Goal: Task Accomplishment & Management: Manage account settings

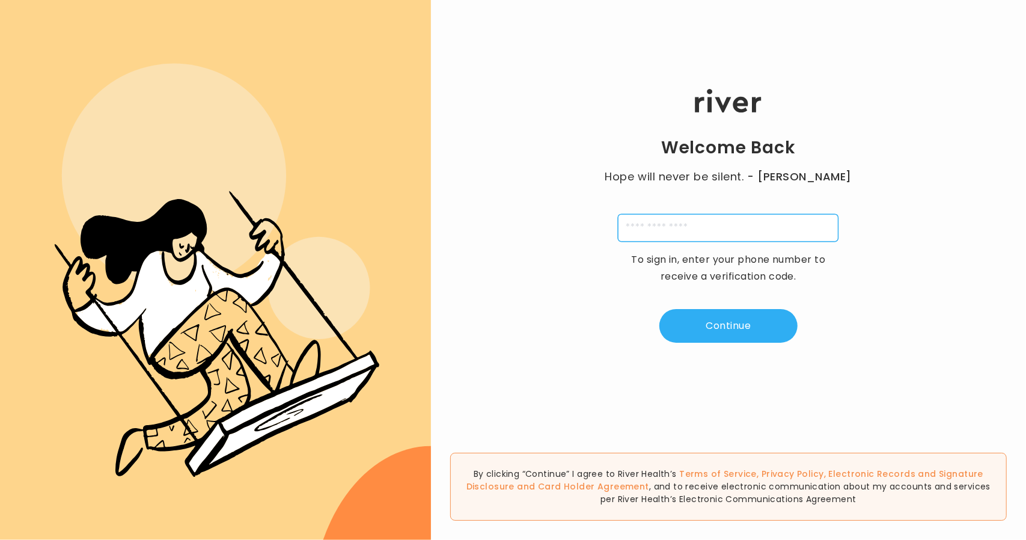
click at [655, 228] on input "tel" at bounding box center [728, 228] width 221 height 28
type input "**********"
click at [709, 332] on button "Continue" at bounding box center [728, 326] width 138 height 34
click at [672, 233] on input "tel" at bounding box center [669, 228] width 28 height 28
type input "*"
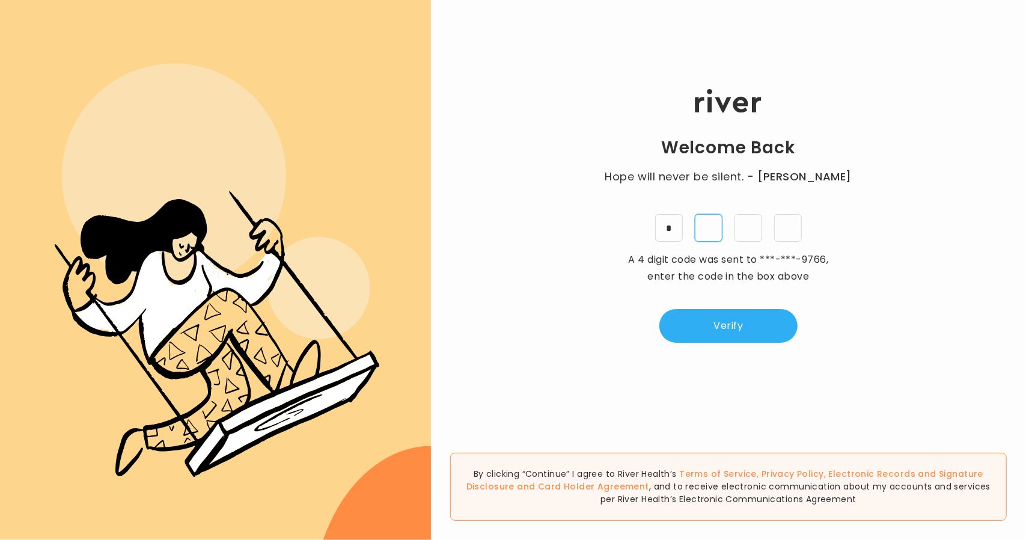
type input "*"
click at [775, 331] on button "Verify" at bounding box center [728, 326] width 138 height 34
click at [722, 230] on input "tel" at bounding box center [728, 228] width 221 height 28
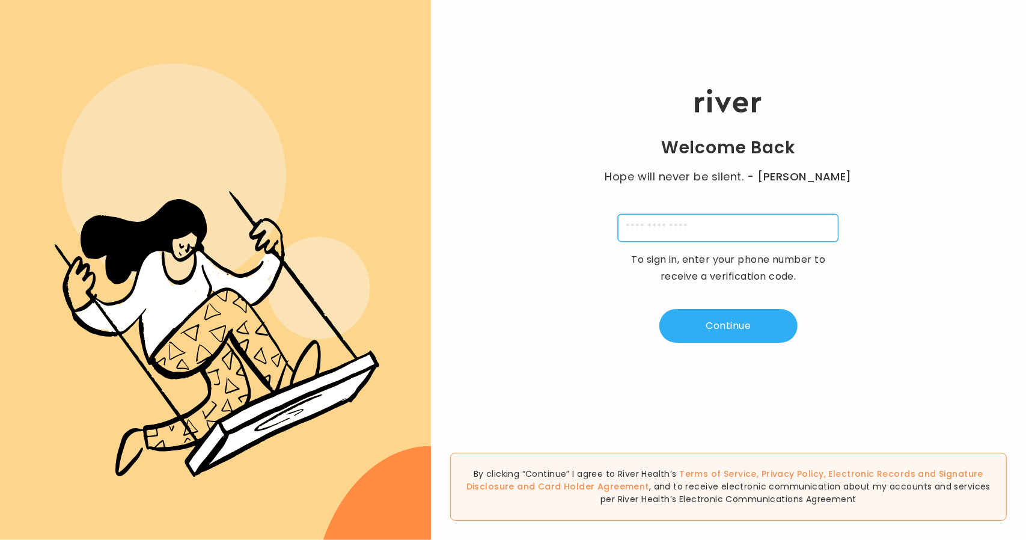
type input "**********"
click at [758, 339] on button "Continue" at bounding box center [728, 326] width 138 height 34
type input "*"
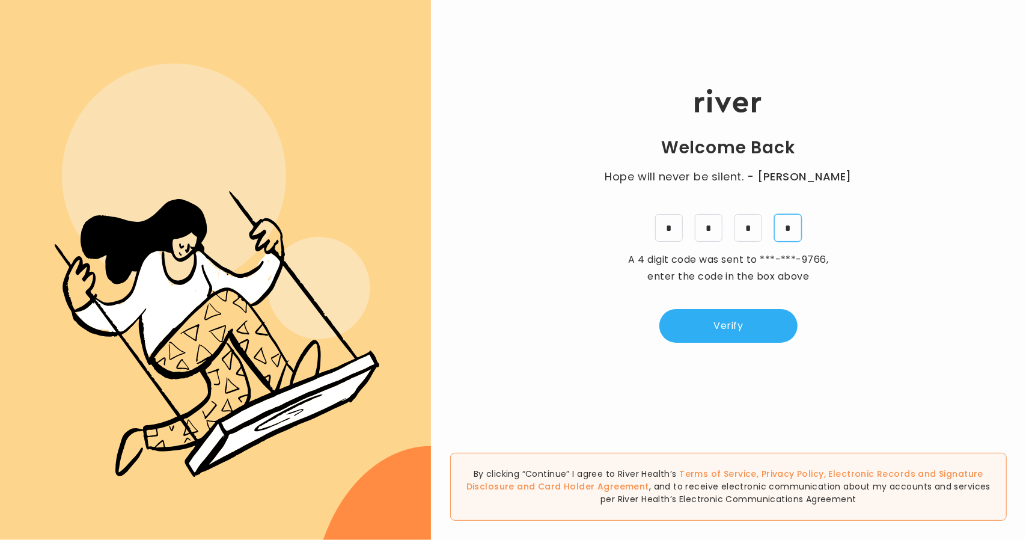
type input "*"
click at [737, 314] on button "Verify" at bounding box center [728, 326] width 138 height 34
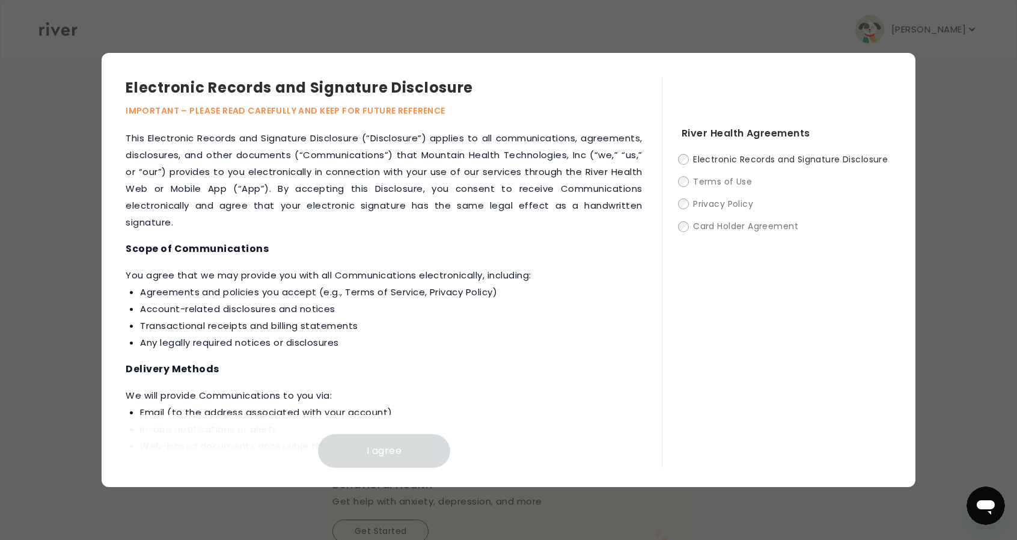
scroll to position [542, 0]
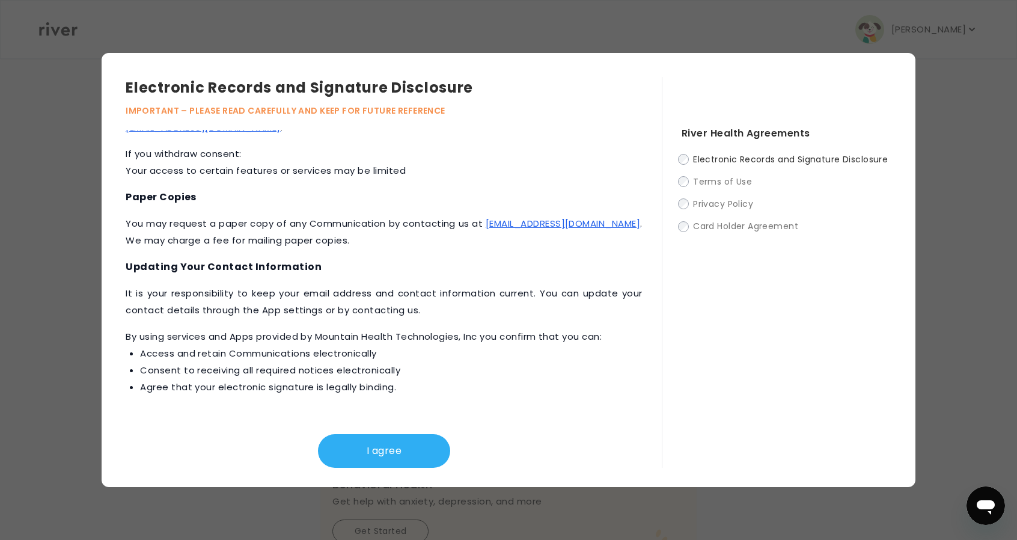
click at [428, 443] on button "I agree" at bounding box center [384, 451] width 132 height 34
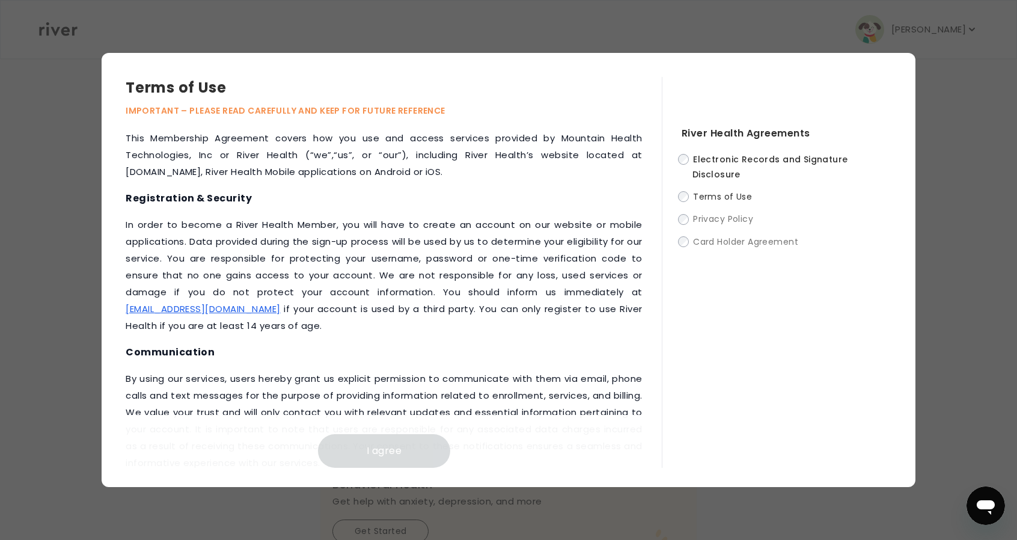
scroll to position [1480, 0]
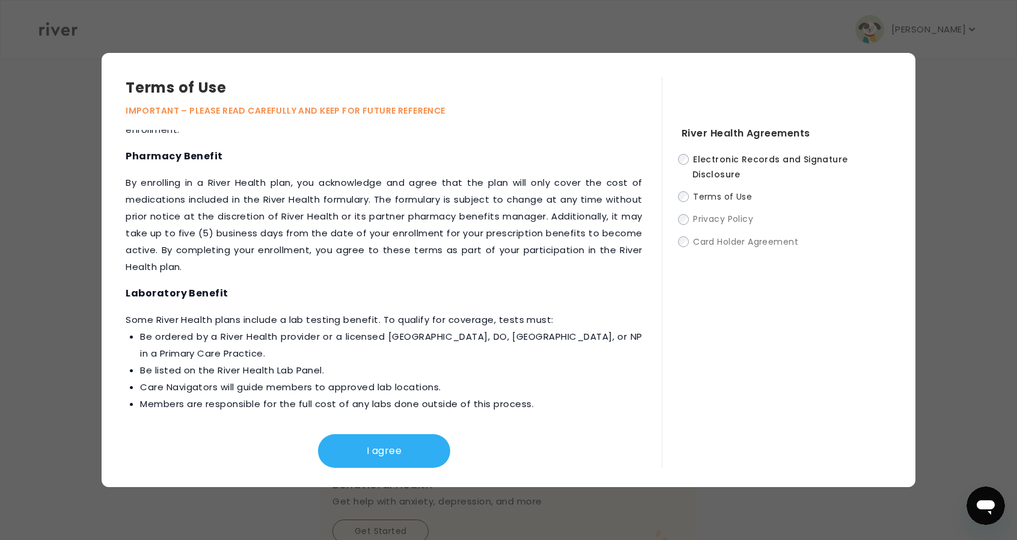
click at [443, 456] on button "I agree" at bounding box center [384, 451] width 132 height 34
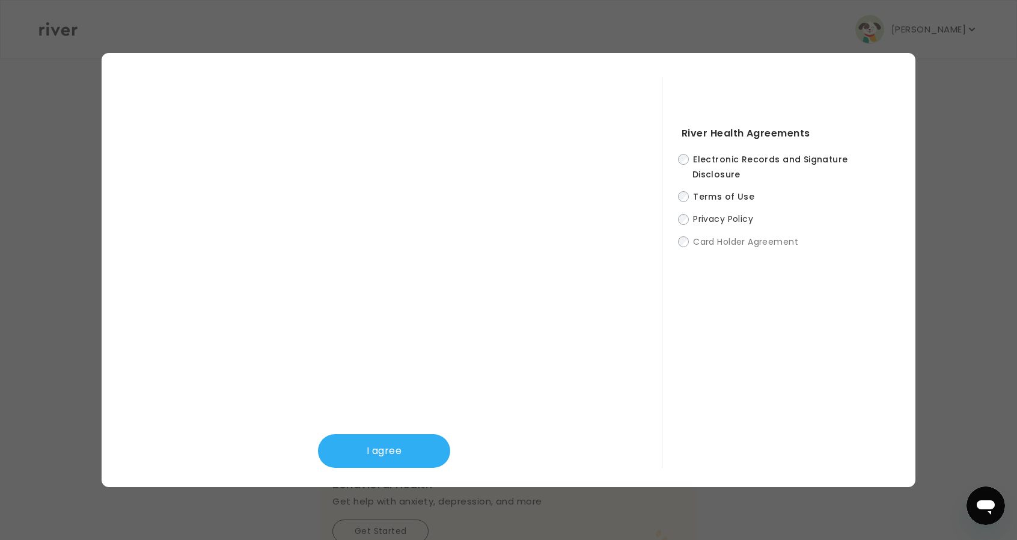
click at [392, 444] on button "I agree" at bounding box center [384, 451] width 132 height 34
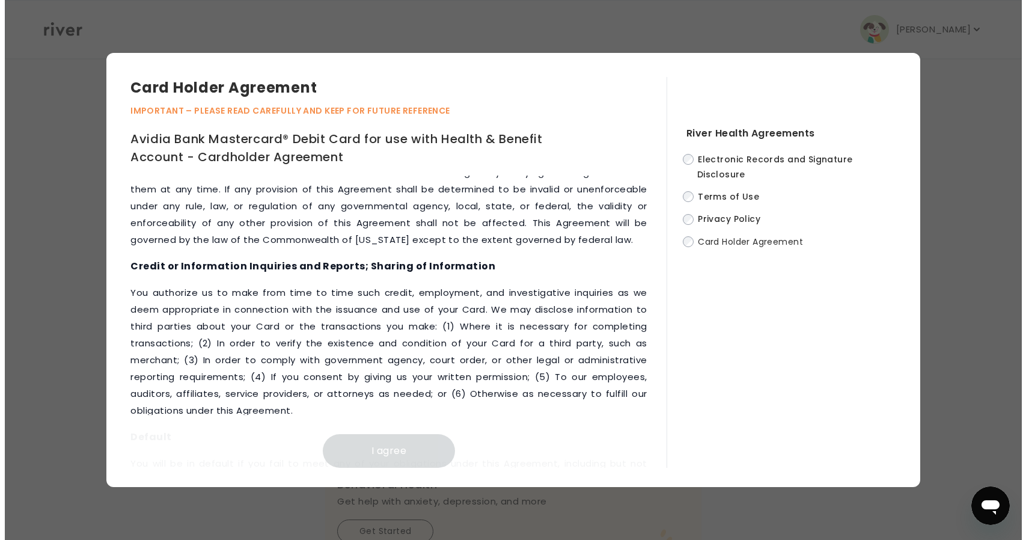
scroll to position [5511, 0]
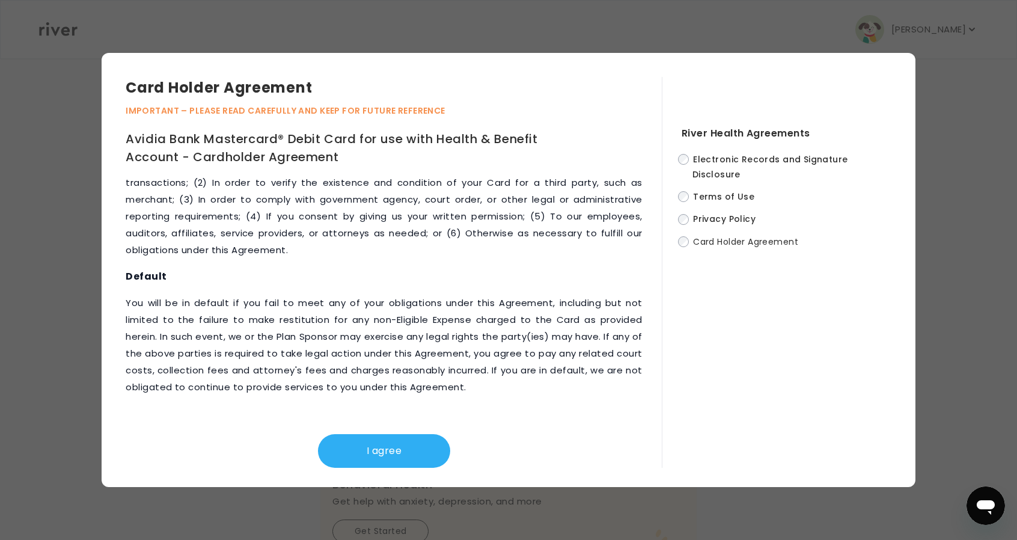
click at [416, 450] on button "I agree" at bounding box center [384, 451] width 132 height 34
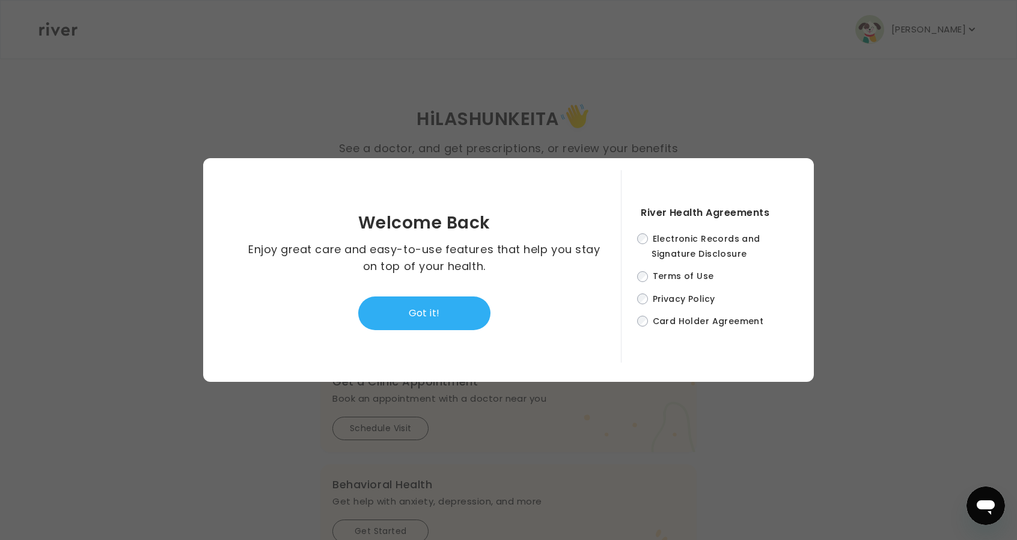
click at [473, 316] on button "Got it!" at bounding box center [424, 313] width 132 height 34
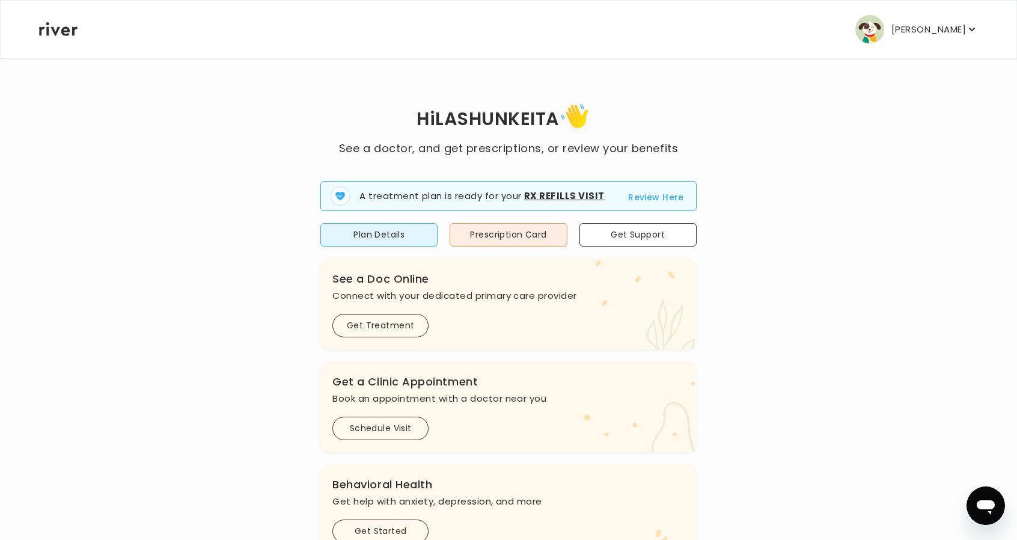
click at [891, 28] on p "LASHUNKEITA TATE" at bounding box center [928, 29] width 75 height 17
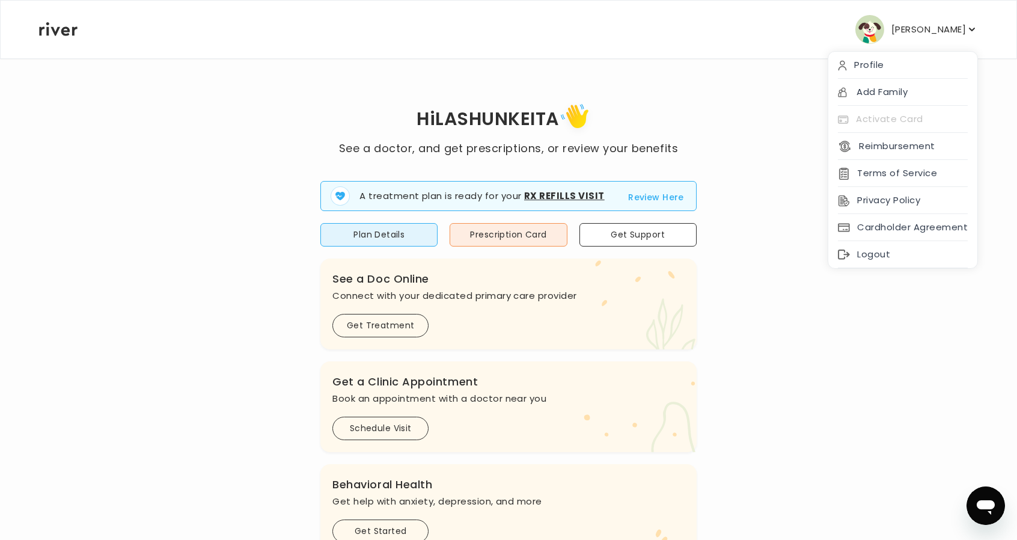
click at [871, 245] on div "Logout" at bounding box center [902, 254] width 149 height 27
